Goal: Task Accomplishment & Management: Manage account settings

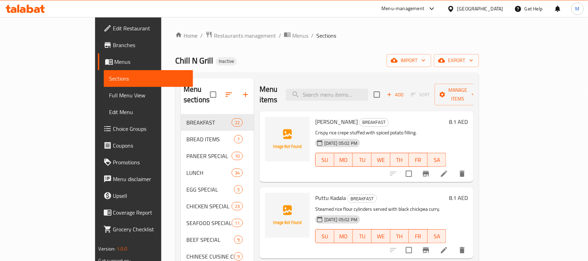
click at [426, 60] on span "import" at bounding box center [408, 60] width 33 height 9
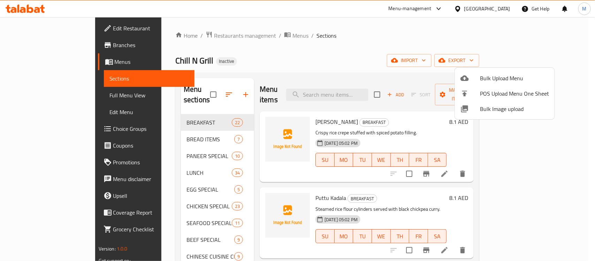
click at [497, 74] on span "Bulk Upload Menu" at bounding box center [514, 78] width 69 height 8
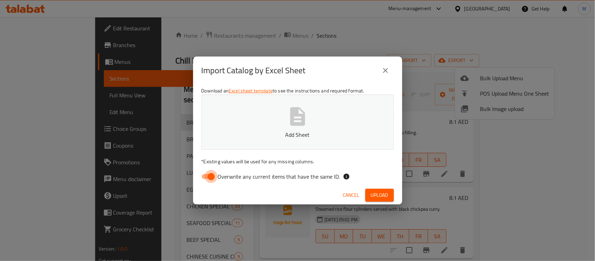
click at [215, 171] on input "Overwrite any current items that have the same ID." at bounding box center [211, 176] width 40 height 13
checkbox input "false"
click at [389, 194] on button "Upload" at bounding box center [379, 194] width 29 height 13
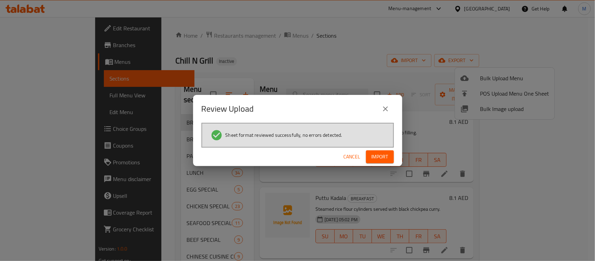
click at [377, 155] on span "Import" at bounding box center [379, 156] width 17 height 9
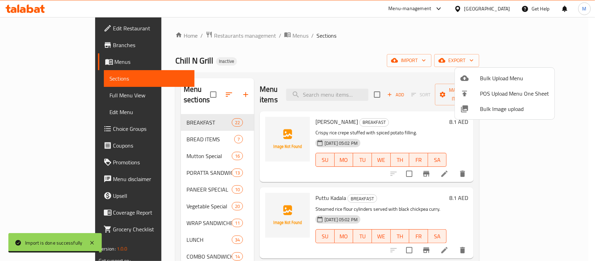
click at [208, 91] on div at bounding box center [297, 130] width 595 height 261
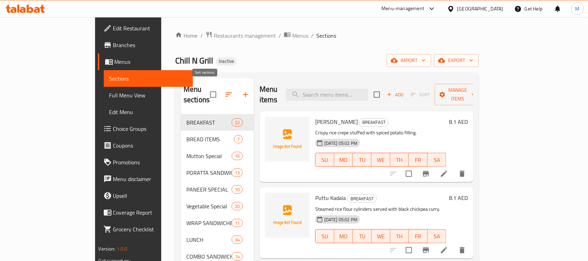
click at [225, 92] on icon "button" at bounding box center [229, 94] width 8 height 8
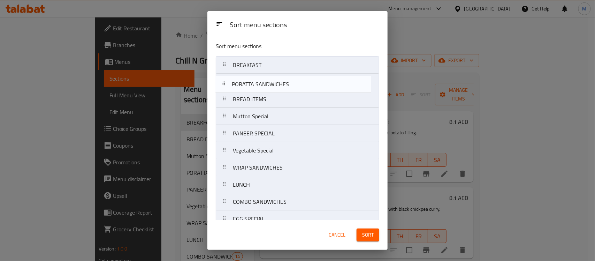
drag, startPoint x: 258, startPoint y: 117, endPoint x: 257, endPoint y: 83, distance: 34.5
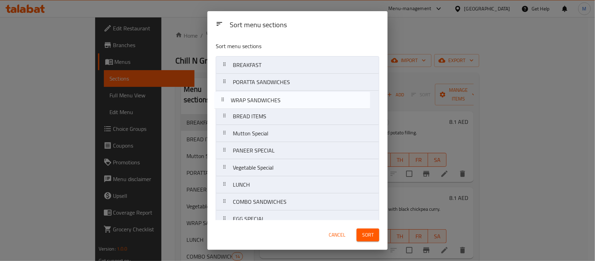
drag, startPoint x: 281, startPoint y: 171, endPoint x: 277, endPoint y: 96, distance: 74.6
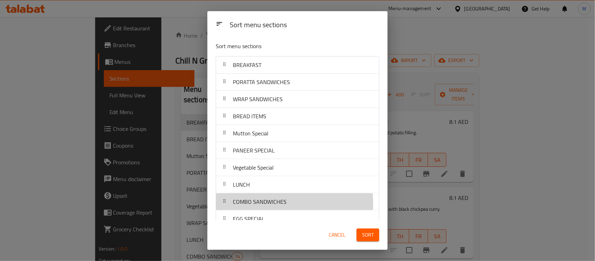
scroll to position [2, 0]
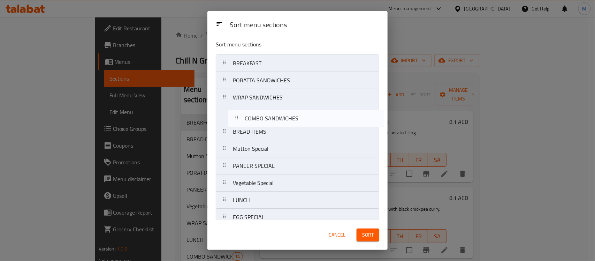
drag, startPoint x: 264, startPoint y: 204, endPoint x: 277, endPoint y: 117, distance: 88.8
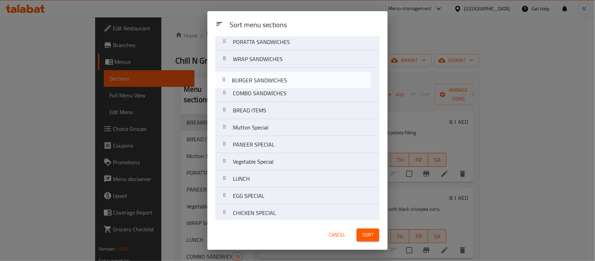
scroll to position [39, 0]
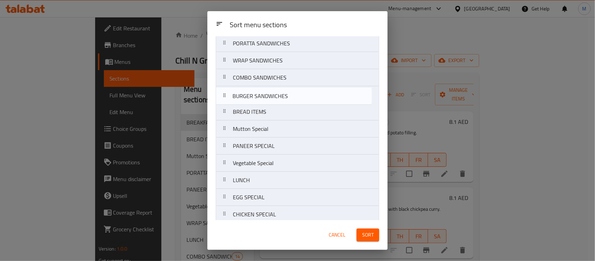
drag, startPoint x: 270, startPoint y: 196, endPoint x: 271, endPoint y: 97, distance: 99.3
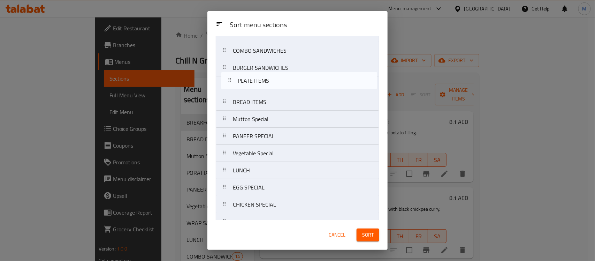
drag, startPoint x: 265, startPoint y: 192, endPoint x: 270, endPoint y: 83, distance: 109.5
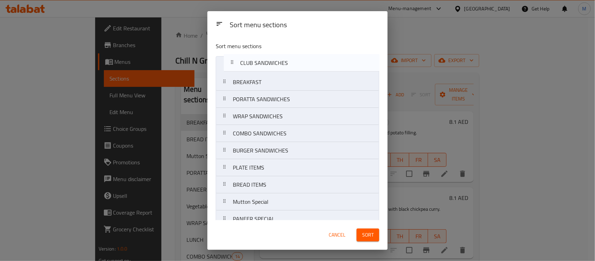
scroll to position [0, 0]
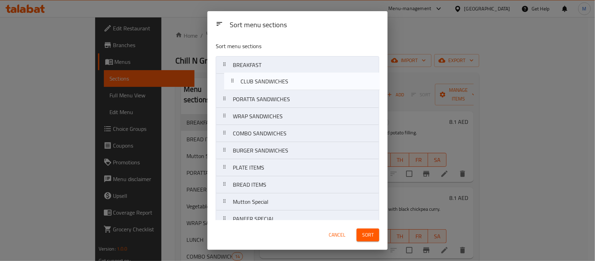
drag, startPoint x: 275, startPoint y: 204, endPoint x: 281, endPoint y: 81, distance: 123.1
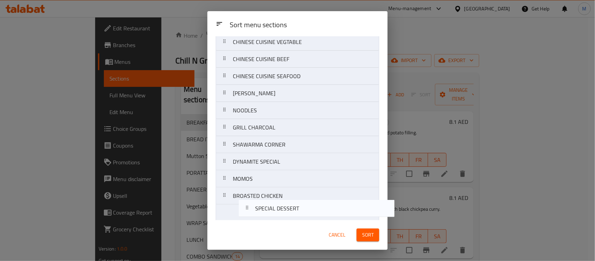
scroll to position [405, 0]
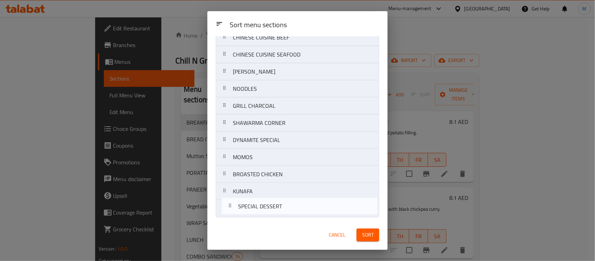
drag, startPoint x: 271, startPoint y: 193, endPoint x: 276, endPoint y: 211, distance: 18.2
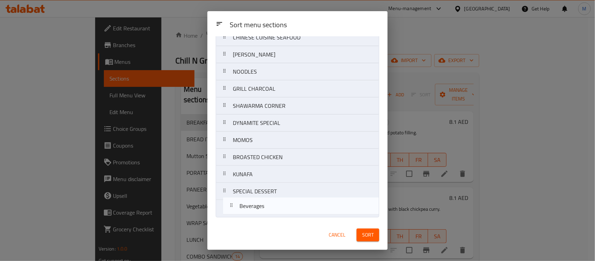
drag, startPoint x: 255, startPoint y: 114, endPoint x: 263, endPoint y: 213, distance: 99.9
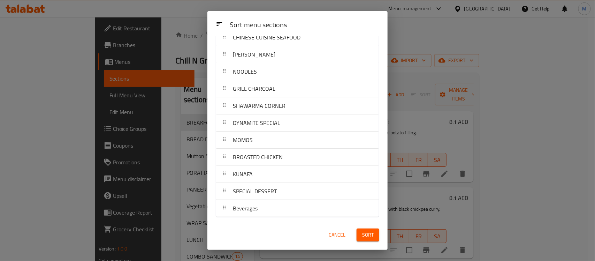
click at [372, 236] on span "Sort" at bounding box center [367, 234] width 11 height 9
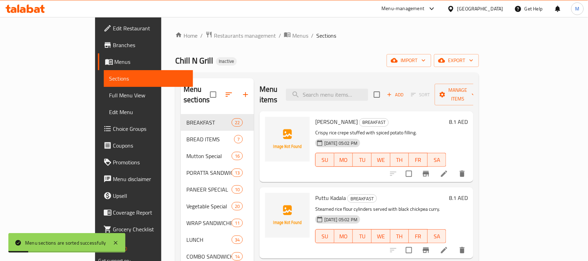
click at [109, 95] on span "Full Menu View" at bounding box center [148, 95] width 78 height 8
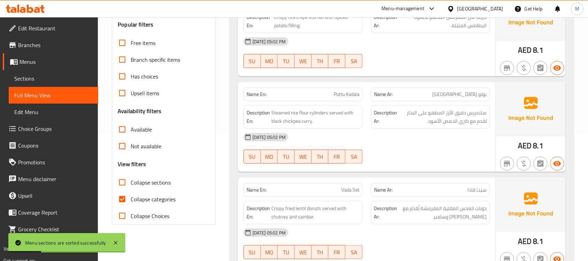
scroll to position [131, 0]
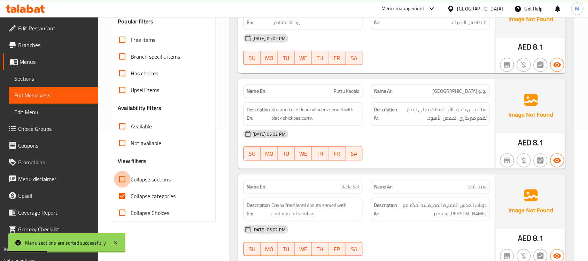
click at [128, 179] on input "Collapse sections" at bounding box center [122, 179] width 17 height 17
checkbox input "true"
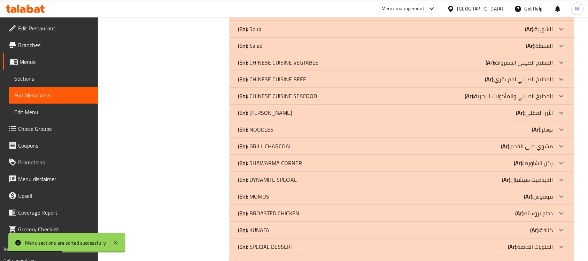
scroll to position [399, 0]
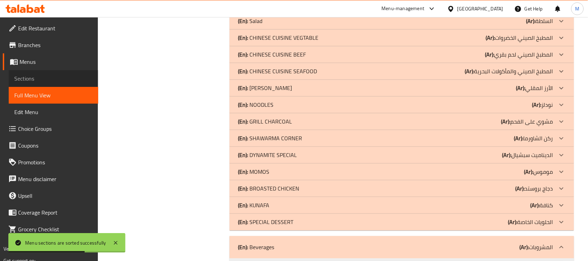
click at [46, 79] on span "Sections" at bounding box center [53, 78] width 78 height 8
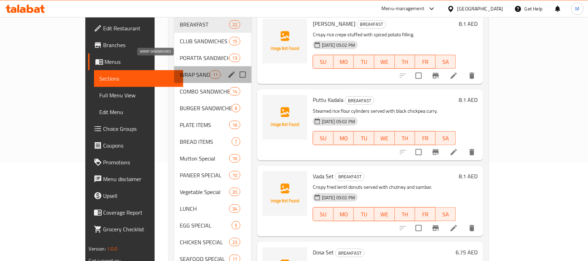
click at [180, 70] on span "WRAP SANDWICHES" at bounding box center [195, 74] width 30 height 8
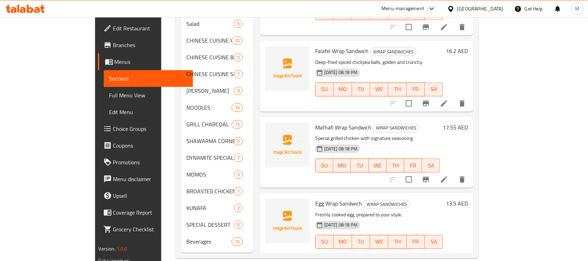
scroll to position [87, 0]
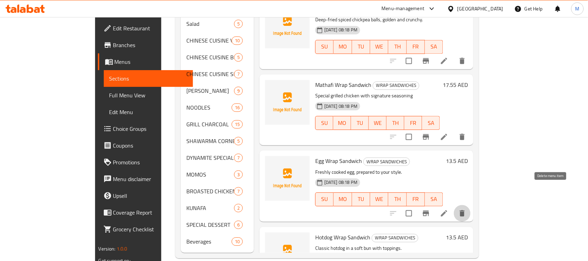
click at [471, 204] on button "delete" at bounding box center [462, 212] width 17 height 17
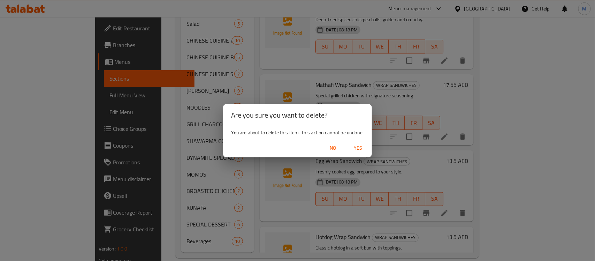
click at [358, 145] on span "Yes" at bounding box center [357, 147] width 17 height 9
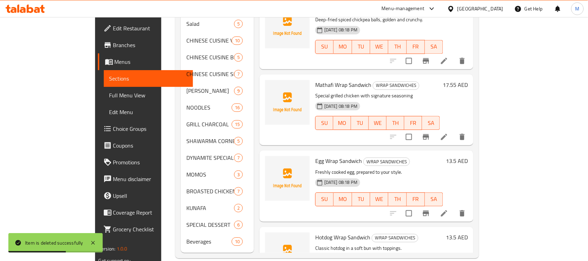
click at [109, 91] on span "Full Menu View" at bounding box center [148, 95] width 78 height 8
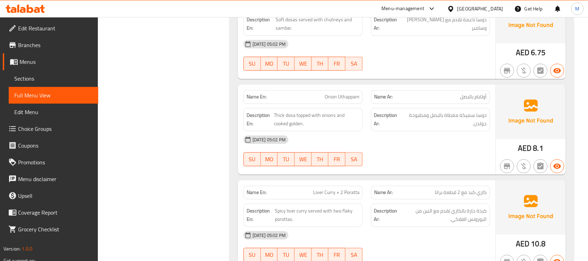
click at [57, 99] on span "Full Menu View" at bounding box center [53, 95] width 78 height 8
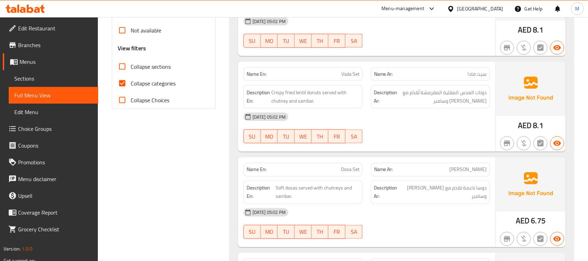
scroll to position [199, 0]
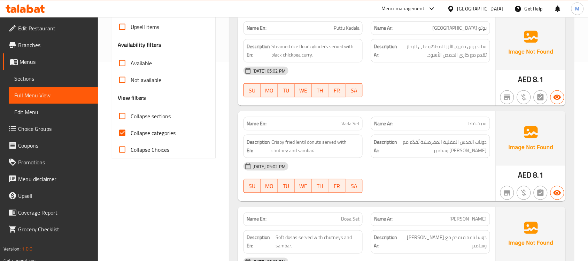
click at [121, 114] on input "Collapse sections" at bounding box center [122, 116] width 17 height 17
checkbox input "true"
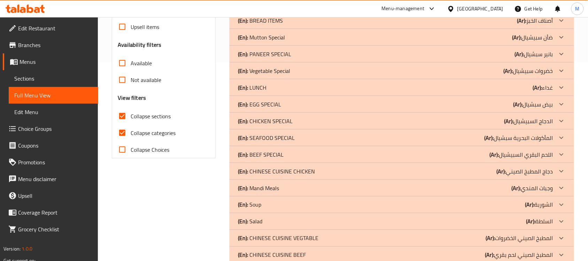
click at [147, 134] on span "Collapse categories" at bounding box center [153, 133] width 45 height 8
click at [131, 134] on input "Collapse categories" at bounding box center [122, 132] width 17 height 17
checkbox input "false"
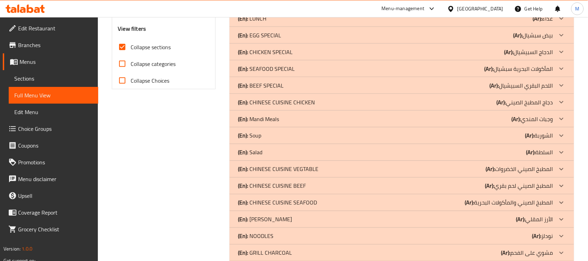
scroll to position [399, 0]
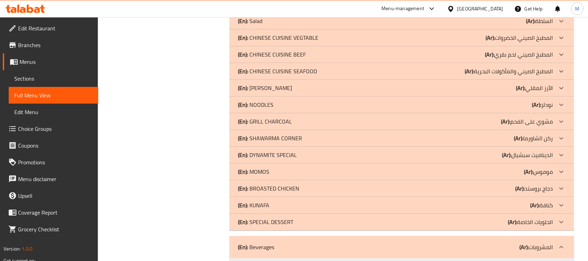
scroll to position [573, 0]
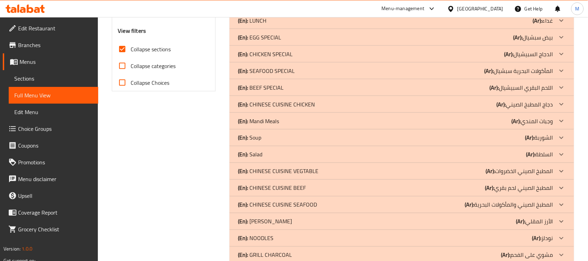
scroll to position [51, 0]
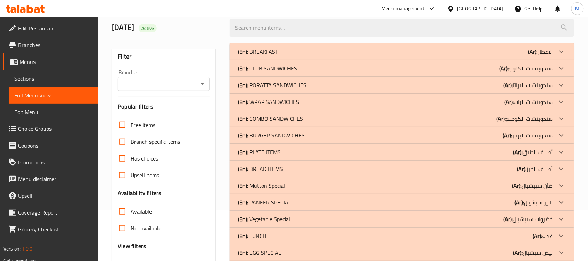
click at [295, 56] on div "(En): PLATE ITEMS (Ar): أصناف الطبق" at bounding box center [395, 51] width 315 height 8
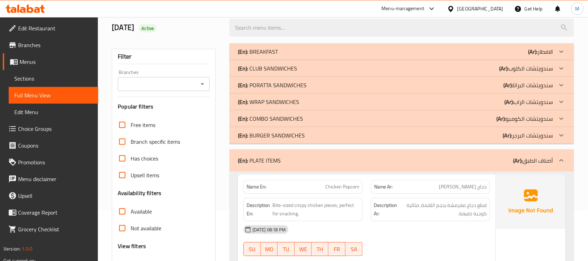
click at [278, 56] on p "(En): BURGER SANDWICHES" at bounding box center [258, 51] width 40 height 8
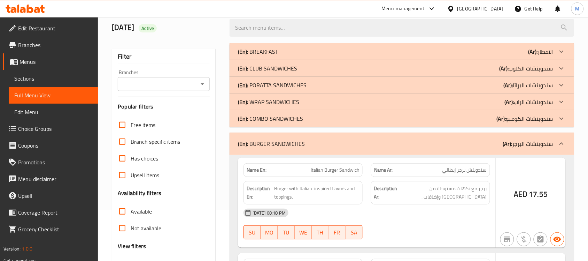
click at [278, 56] on p "(En): COMBO SANDWICHES" at bounding box center [258, 51] width 40 height 8
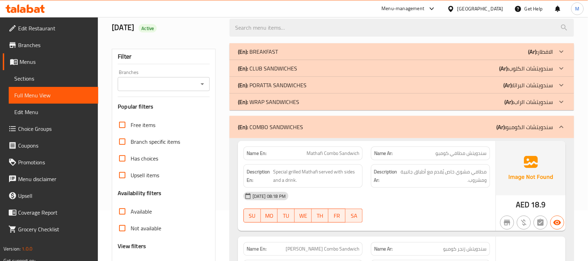
click at [278, 56] on p "(En): WRAP SANDWICHES" at bounding box center [258, 51] width 40 height 8
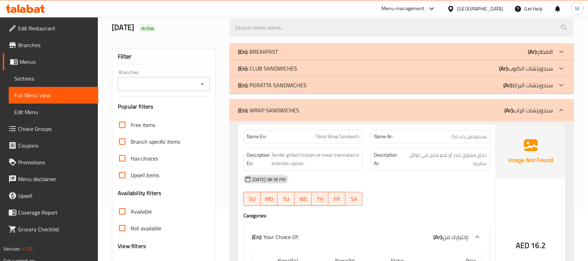
click at [278, 56] on p "(En): PORATTA SANDWICHES" at bounding box center [258, 51] width 40 height 8
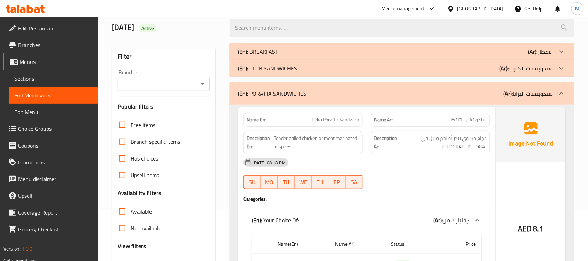
scroll to position [94, 0]
